Goal: Transaction & Acquisition: Purchase product/service

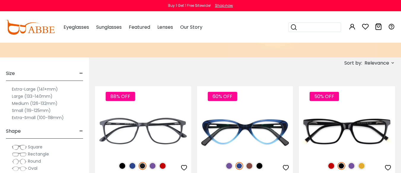
click at [184, 66] on div "Sort by: Relevance Relevance New Arrivals Best Sellers Prices High To Low" at bounding box center [245, 63] width 300 height 11
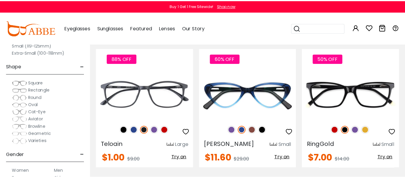
scroll to position [119, 0]
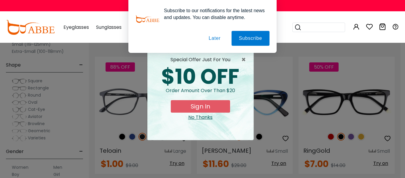
click at [0, 0] on button "Later" at bounding box center [0, 0] width 0 height 0
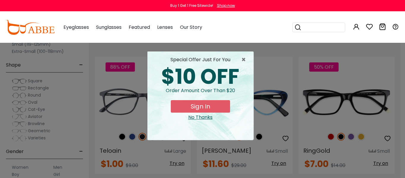
click at [195, 107] on button "Sign In" at bounding box center [200, 106] width 59 height 12
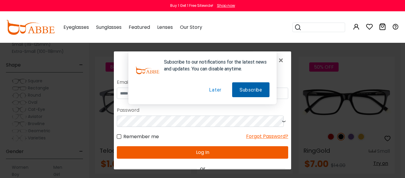
click at [253, 90] on button "Subscribe" at bounding box center [250, 89] width 37 height 15
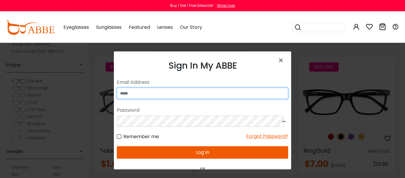
click at [197, 95] on input "email" at bounding box center [202, 92] width 171 height 11
type input "**********"
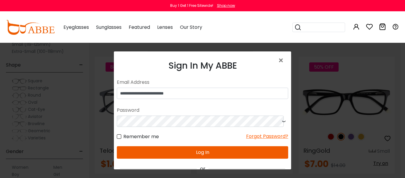
click at [184, 146] on button "Log In" at bounding box center [202, 152] width 171 height 12
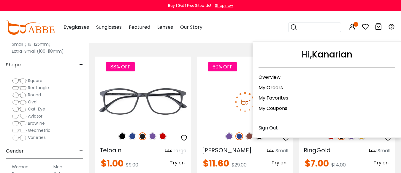
click at [352, 26] on icon at bounding box center [351, 26] width 7 height 7
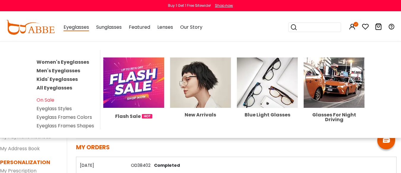
click at [78, 28] on span "Eyeglasses" at bounding box center [75, 27] width 25 height 7
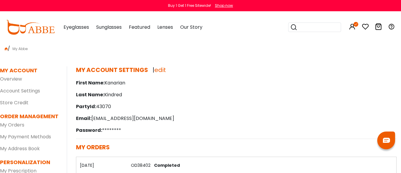
click at [76, 25] on span "Eyeglasses" at bounding box center [75, 27] width 25 height 7
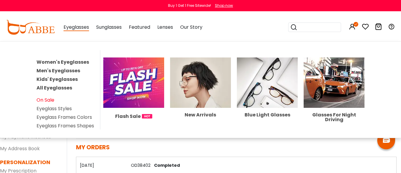
click at [44, 102] on link "On Sale" at bounding box center [45, 100] width 18 height 7
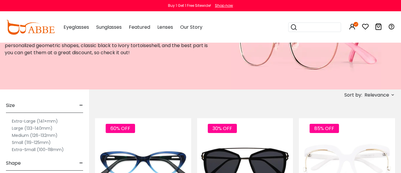
scroll to position [59, 0]
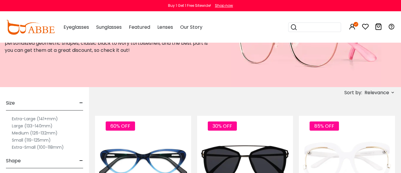
click at [259, 28] on div "Eyeglasses Women's Eyeglasses Men's Eyeglasses Kids' Eyeglasses All Eyeglasses …" at bounding box center [226, 27] width 337 height 31
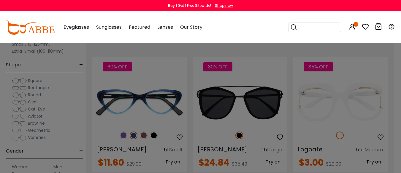
scroll to position [119, 1]
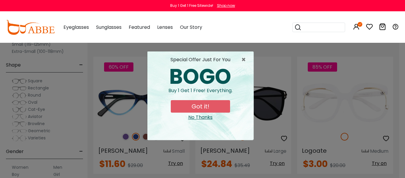
click at [215, 103] on button "Got it!" at bounding box center [200, 106] width 59 height 12
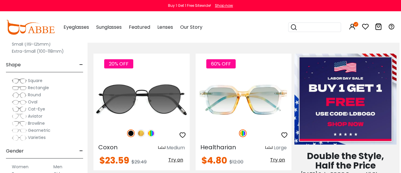
scroll to position [267, 1]
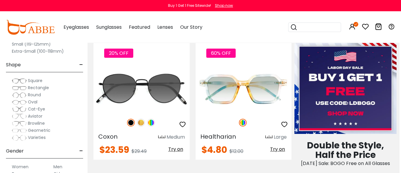
click at [262, 34] on div "Eyeglasses Women's Eyeglasses Men's Eyeglasses Kids' Eyeglasses All Eyeglasses …" at bounding box center [226, 27] width 337 height 31
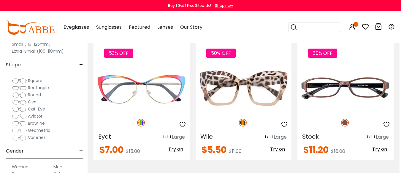
scroll to position [949, 1]
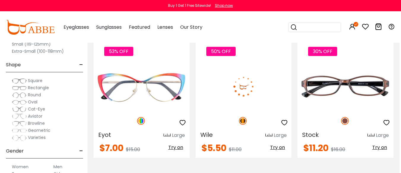
click at [278, 151] on span "Try on" at bounding box center [277, 147] width 15 height 7
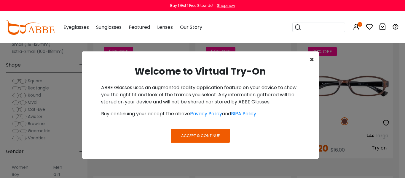
click at [313, 60] on span "×" at bounding box center [312, 60] width 4 height 10
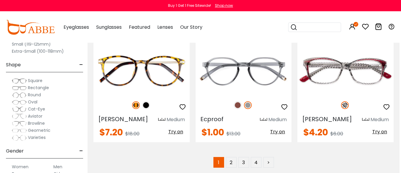
scroll to position [2728, 1]
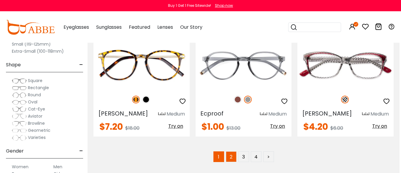
click at [230, 155] on link "2" at bounding box center [231, 157] width 11 height 11
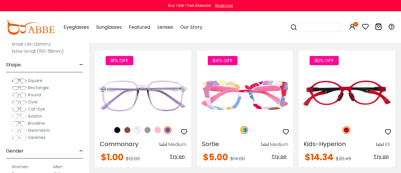
scroll to position [2728, 0]
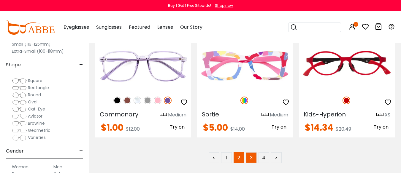
click at [252, 152] on link "3" at bounding box center [251, 157] width 11 height 11
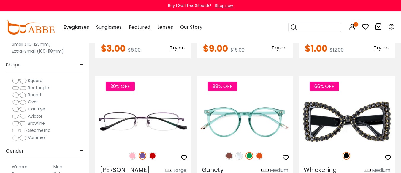
scroll to position [2532, 0]
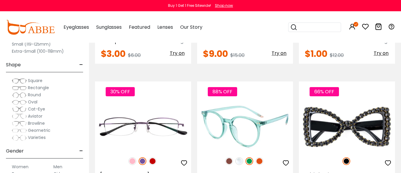
click at [229, 157] on img at bounding box center [229, 161] width 8 height 8
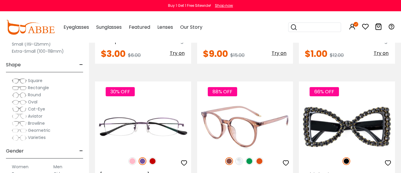
click at [260, 157] on img at bounding box center [259, 161] width 8 height 8
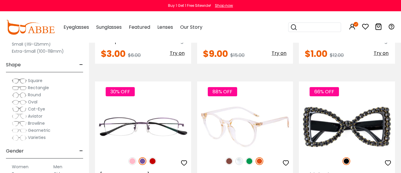
click at [236, 157] on img at bounding box center [239, 161] width 8 height 8
click at [228, 157] on img at bounding box center [229, 161] width 8 height 8
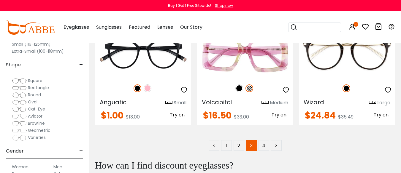
scroll to position [2770, 0]
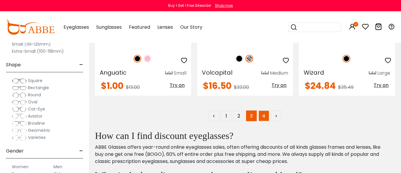
click at [263, 111] on link "4" at bounding box center [263, 116] width 11 height 11
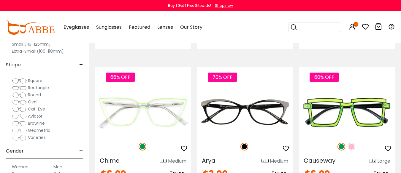
scroll to position [89, 0]
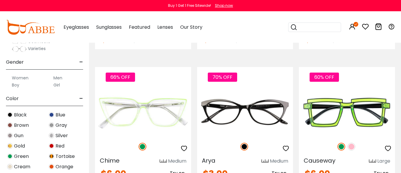
click at [22, 79] on label "Women" at bounding box center [20, 77] width 17 height 7
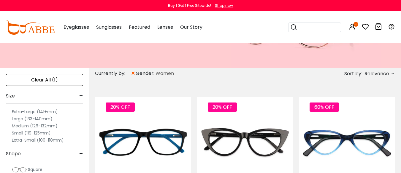
scroll to position [89, 0]
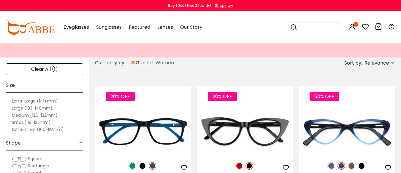
click at [23, 109] on label "Large (133-140mm)" at bounding box center [32, 108] width 41 height 7
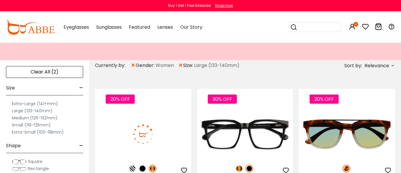
scroll to position [89, 0]
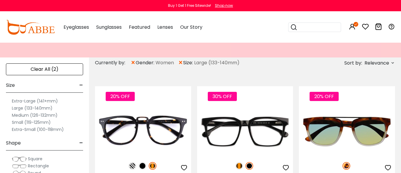
click at [36, 101] on label "Extra-Large (141+mm)" at bounding box center [35, 101] width 46 height 7
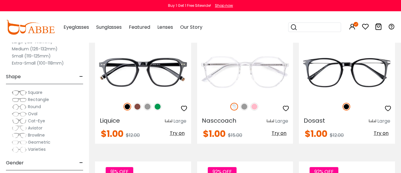
scroll to position [2574, 0]
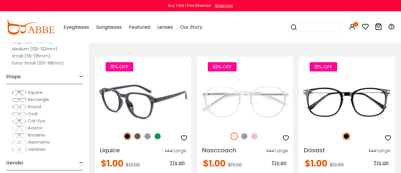
click at [139, 133] on img at bounding box center [137, 137] width 8 height 8
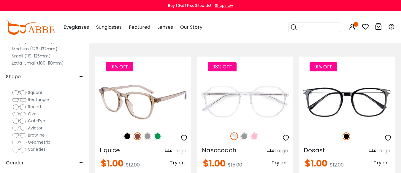
click at [147, 133] on img at bounding box center [148, 137] width 8 height 8
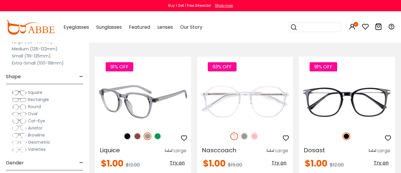
click at [154, 133] on img at bounding box center [158, 137] width 8 height 8
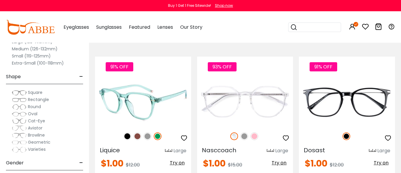
click at [137, 133] on img at bounding box center [137, 137] width 8 height 8
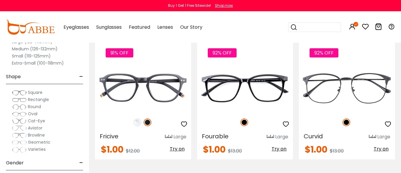
scroll to position [2752, 0]
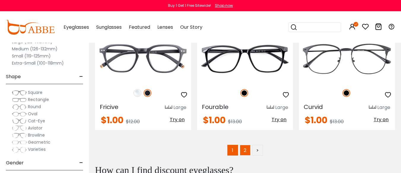
click at [245, 145] on link "2" at bounding box center [245, 150] width 11 height 11
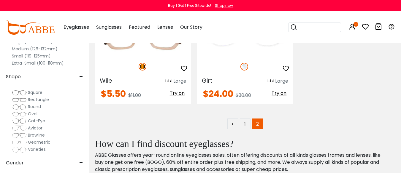
scroll to position [1957, 0]
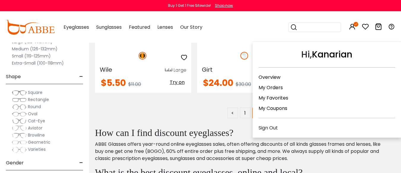
click at [349, 28] on icon at bounding box center [351, 26] width 7 height 7
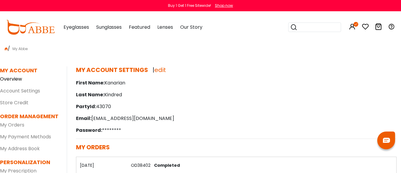
click at [13, 81] on link "Overview" at bounding box center [11, 79] width 22 height 7
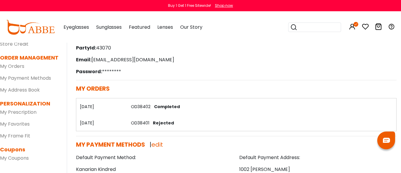
scroll to position [89, 0]
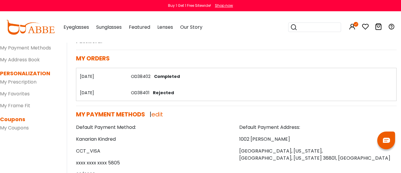
click at [160, 78] on span "Completed" at bounding box center [166, 77] width 28 height 6
click at [148, 76] on link "OD38402" at bounding box center [141, 77] width 20 height 6
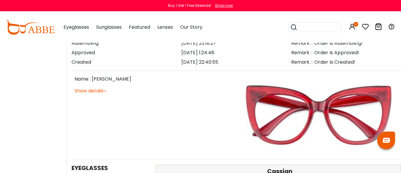
scroll to position [237, 0]
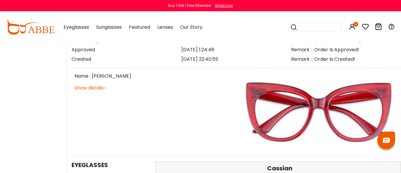
click at [106, 87] on icon at bounding box center [104, 87] width 3 height 5
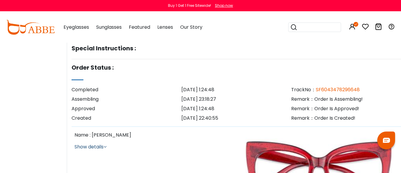
scroll to position [178, 0]
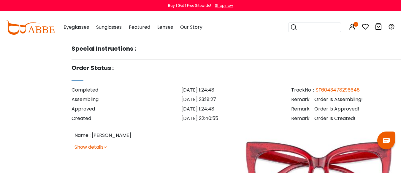
click at [87, 148] on link "Show details" at bounding box center [90, 147] width 32 height 7
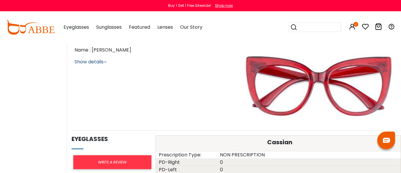
scroll to position [267, 0]
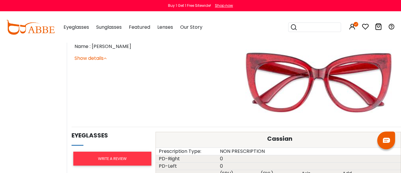
click at [86, 59] on link "Show details" at bounding box center [90, 58] width 32 height 7
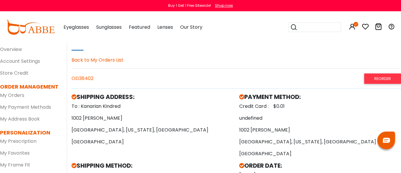
scroll to position [0, 0]
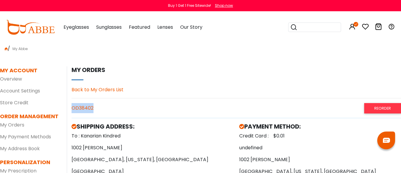
drag, startPoint x: 96, startPoint y: 109, endPoint x: 72, endPoint y: 109, distance: 24.3
click at [72, 109] on div "OD38402 Reorder" at bounding box center [235, 108] width 329 height 10
copy div "OD38402"
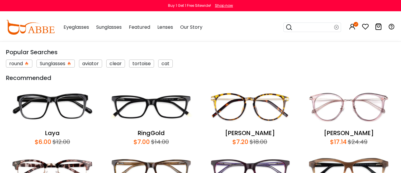
click at [305, 26] on input "search" at bounding box center [313, 27] width 42 height 9
paste input "*******"
type input "*******"
click at [289, 29] on icon at bounding box center [288, 27] width 7 height 8
click at [321, 27] on input "*******" at bounding box center [313, 27] width 42 height 9
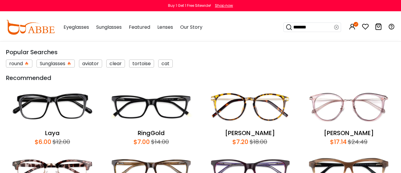
scroll to position [48, 0]
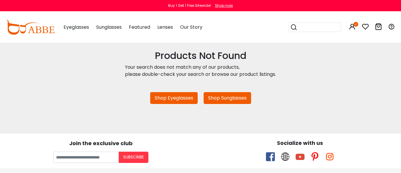
scroll to position [119, 0]
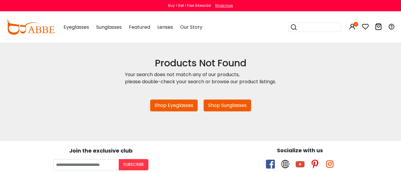
click at [167, 108] on link "Shop Eyeglasses" at bounding box center [173, 106] width 47 height 12
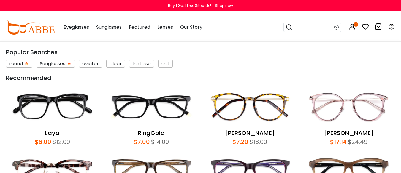
type input "*******"
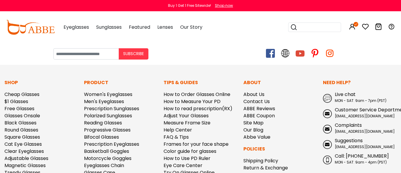
scroll to position [226, 0]
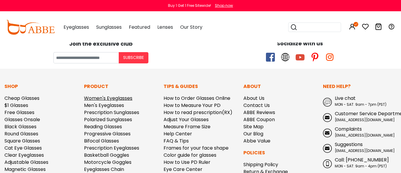
click at [112, 96] on link "Women's Eyeglasses" at bounding box center [108, 98] width 48 height 7
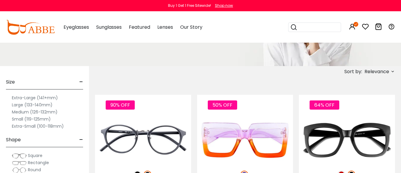
scroll to position [59, 0]
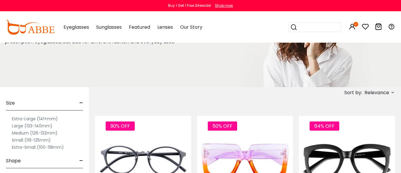
click at [20, 126] on label "Large (133-140mm)" at bounding box center [32, 125] width 41 height 7
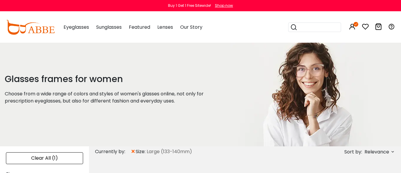
click at [375, 152] on span "Relevance" at bounding box center [376, 152] width 25 height 11
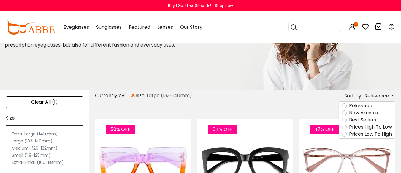
scroll to position [59, 0]
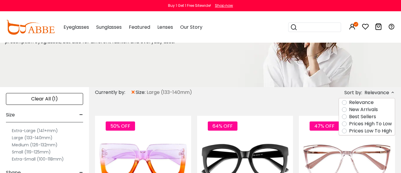
click at [359, 132] on label "Prices Low To High" at bounding box center [370, 130] width 43 height 7
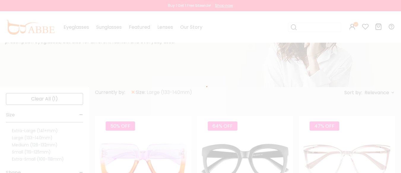
scroll to position [28, 0]
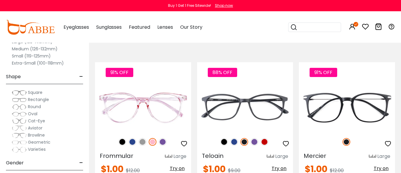
scroll to position [148, 0]
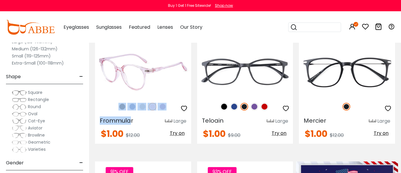
click at [122, 105] on img at bounding box center [122, 107] width 8 height 8
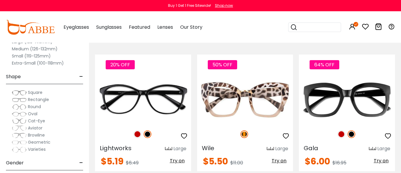
scroll to position [1482, 0]
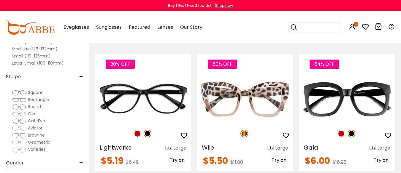
drag, startPoint x: 143, startPoint y: 85, endPoint x: 400, endPoint y: 134, distance: 261.7
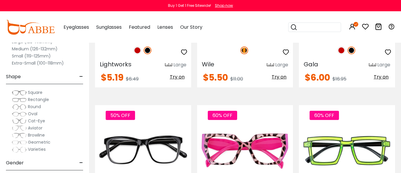
scroll to position [1631, 0]
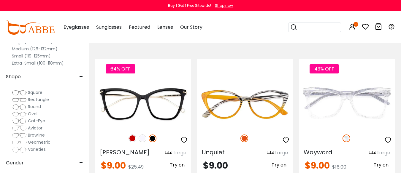
scroll to position [2194, 6]
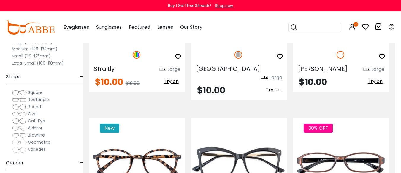
scroll to position [2728, 6]
